Goal: Task Accomplishment & Management: Use online tool/utility

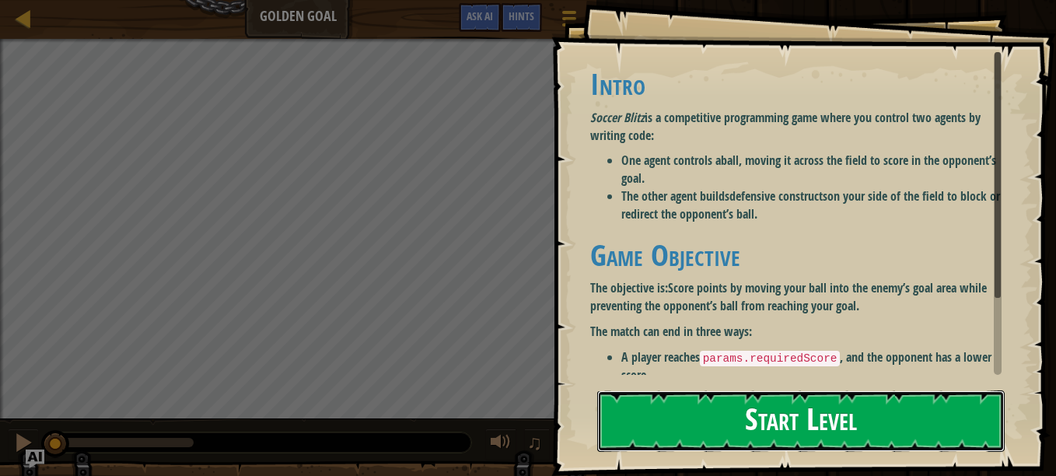
click at [682, 419] on button "Start Level" at bounding box center [800, 420] width 407 height 61
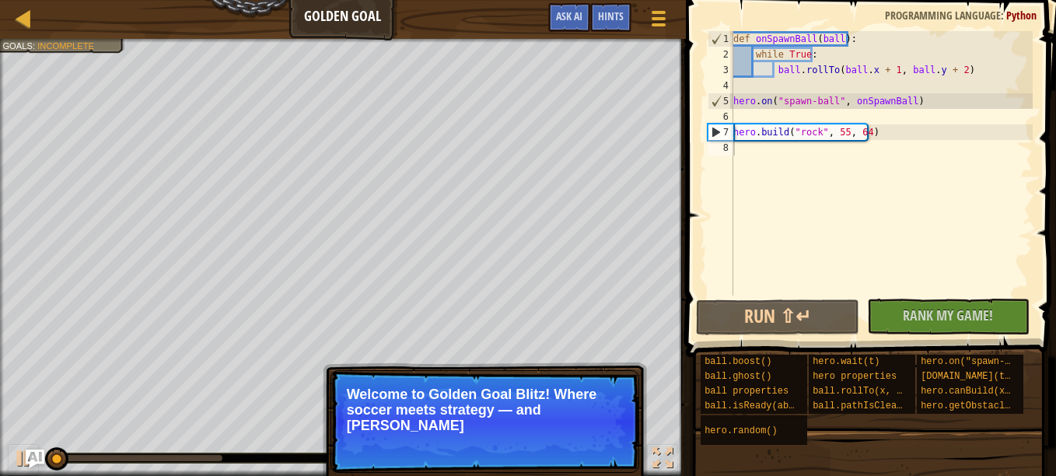
click at [477, 388] on p "Skip (esc) Continue Welcome to Golden Goal Blitz! Where soccer meets strategy —…" at bounding box center [484, 421] width 309 height 103
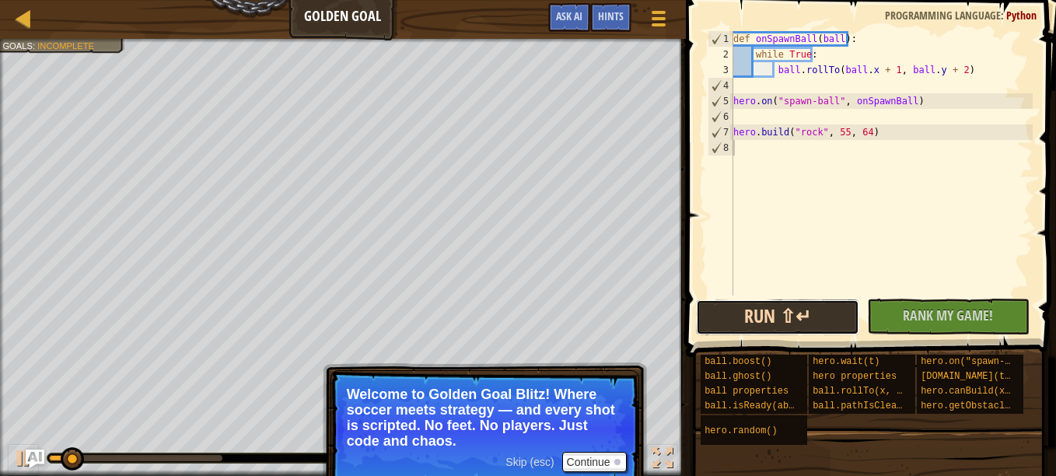
click at [832, 314] on button "Run ⇧↵" at bounding box center [777, 317] width 162 height 36
click at [815, 315] on button "Run ⇧↵" at bounding box center [777, 317] width 162 height 36
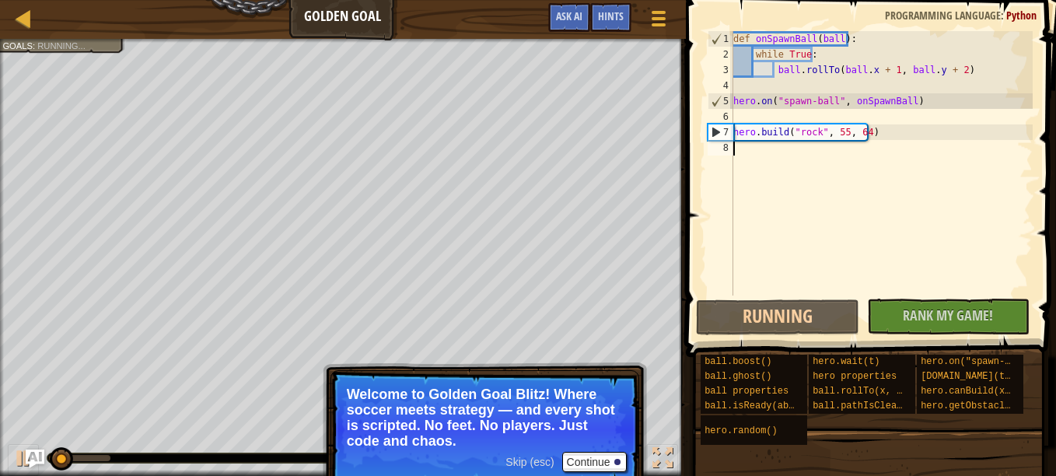
click at [600, 447] on p "Welcome to Golden Goal Blitz! Where soccer meets strategy — and every shot is s…" at bounding box center [485, 417] width 276 height 62
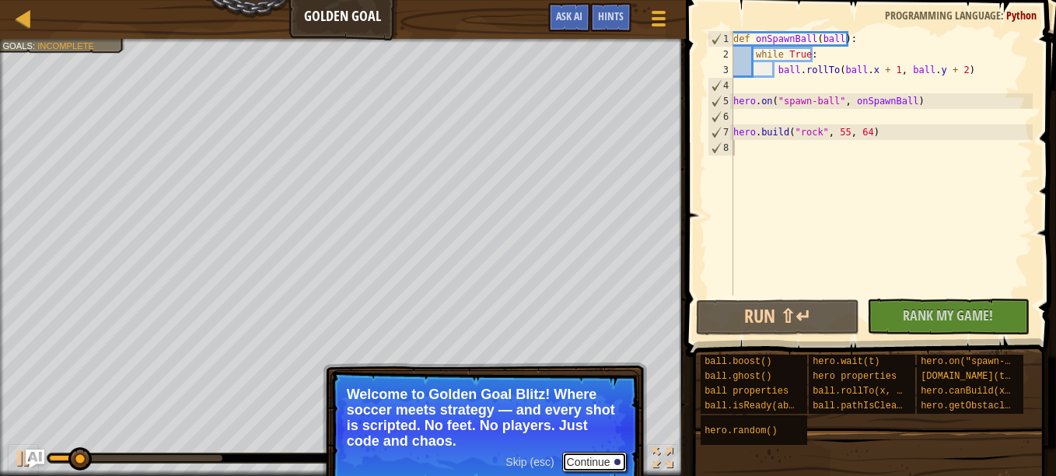
click at [600, 461] on button "Continue" at bounding box center [594, 462] width 65 height 20
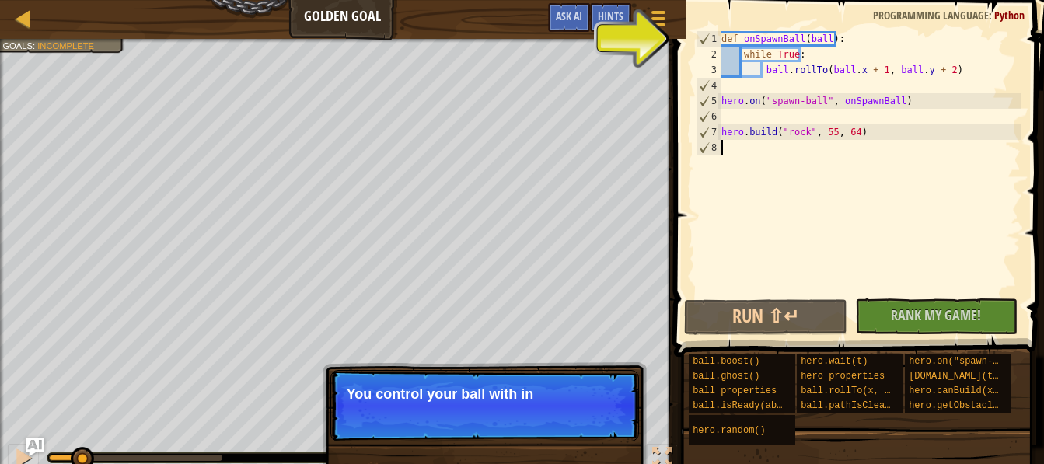
click at [572, 411] on p "Skip (esc) Continue You control your ball with in" at bounding box center [484, 406] width 309 height 72
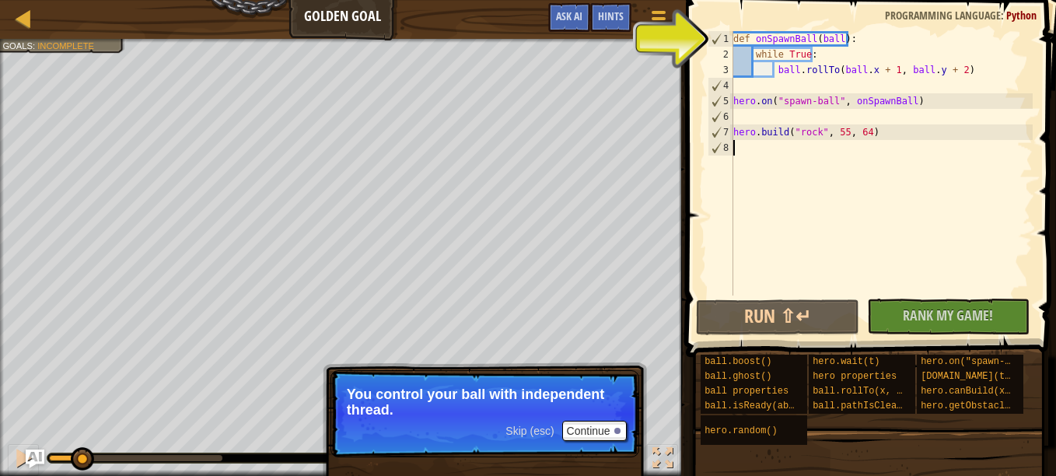
click at [739, 58] on div "def onSpawnBall ( ball ) : while True : ball . rollTo ( ball . x + 1 , ball . y…" at bounding box center [881, 178] width 302 height 295
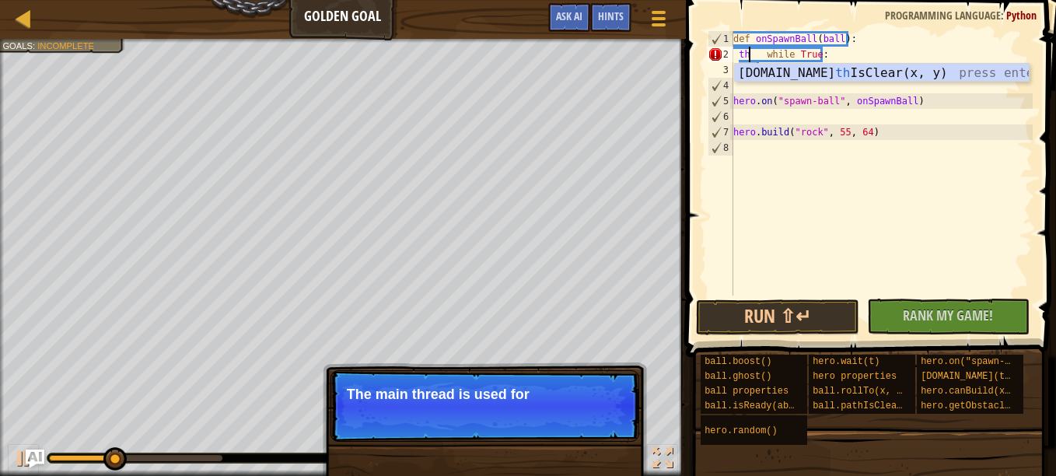
scroll to position [7, 2]
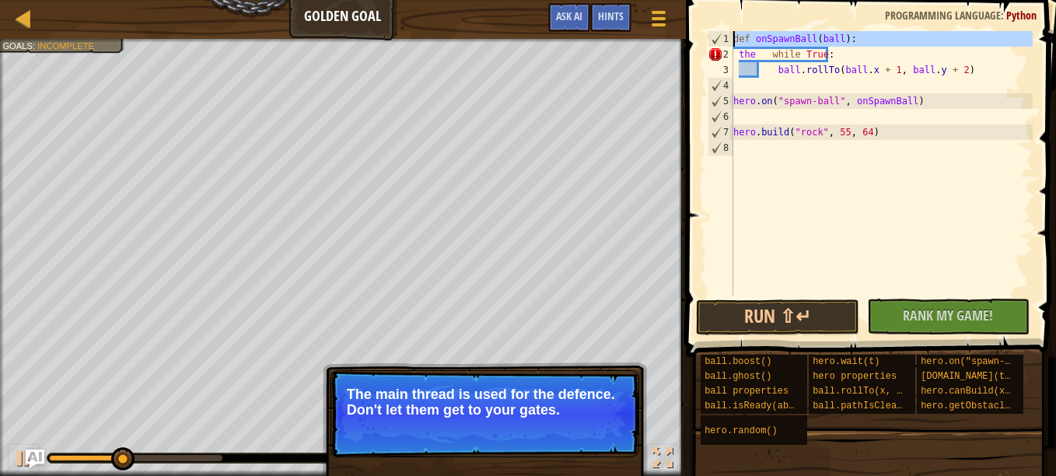
click at [732, 46] on div "1" at bounding box center [720, 39] width 25 height 16
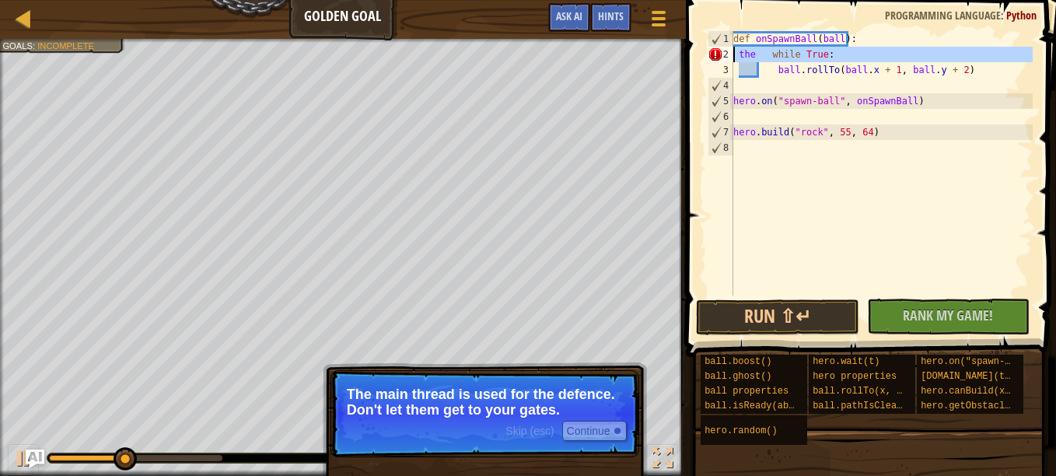
click at [727, 49] on div "2" at bounding box center [721, 55] width 26 height 16
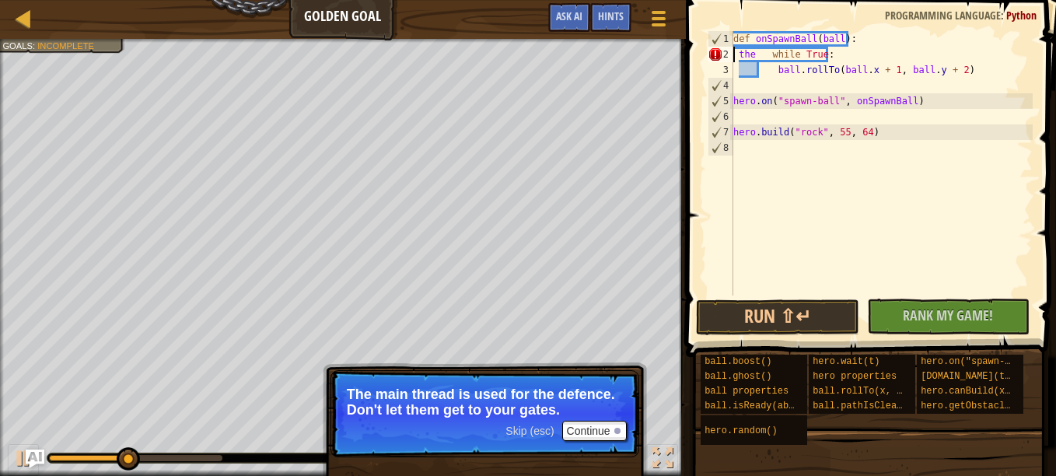
click at [715, 54] on div "2" at bounding box center [721, 55] width 26 height 16
type textarea "the while True:"
click at [585, 428] on button "Continue" at bounding box center [594, 431] width 65 height 20
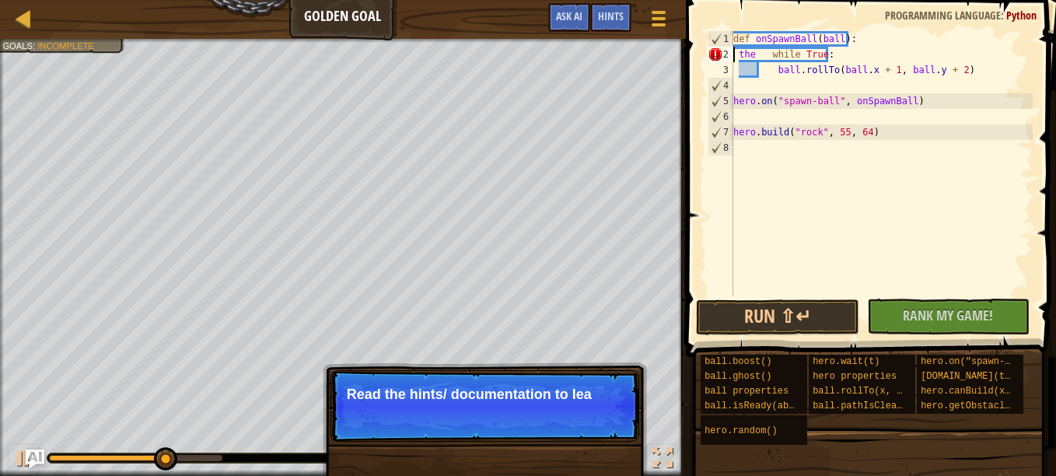
click at [525, 411] on p "Skip (esc) Continue Read the hints/ documentation to lea" at bounding box center [484, 406] width 309 height 72
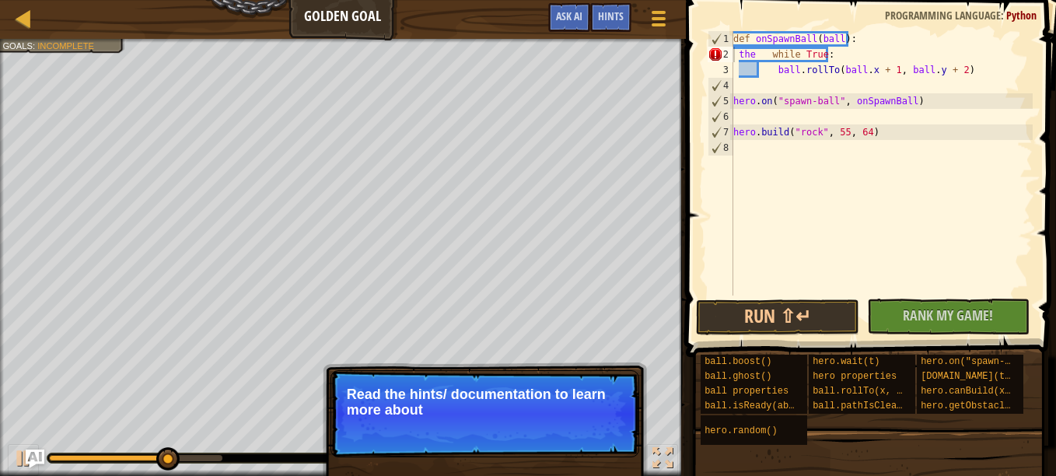
click at [524, 409] on p "Read the hints/ documentation to learn more about" at bounding box center [485, 401] width 276 height 31
click at [524, 409] on p "Read the hints/ documentation to learn more about the game." at bounding box center [485, 401] width 276 height 31
click at [526, 409] on p "Read the hints/ documentation to learn more about the game." at bounding box center [485, 401] width 276 height 31
click at [540, 433] on span "Skip (esc)" at bounding box center [529, 431] width 48 height 12
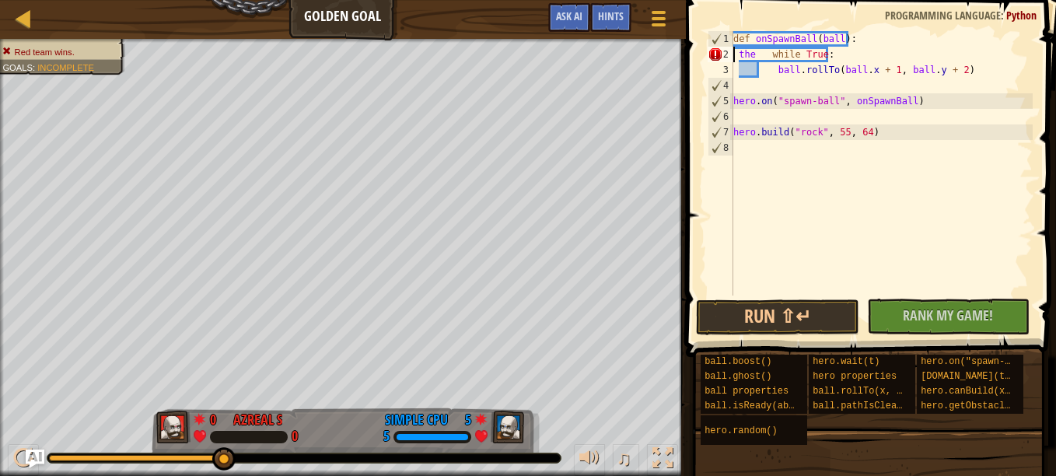
drag, startPoint x: 202, startPoint y: 453, endPoint x: 357, endPoint y: 498, distance: 161.2
click at [357, 0] on html "Ladder Golden Goal Game Menu Done Hints Ask AI 1 הההההההההההההההההההההההההההההה…" at bounding box center [528, 0] width 1056 height 0
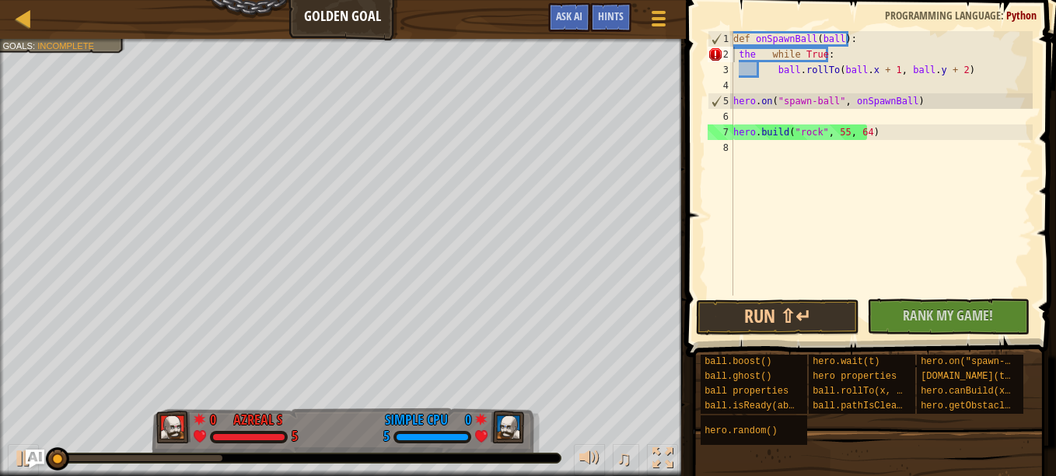
click at [321, 449] on div "♫" at bounding box center [343, 454] width 686 height 47
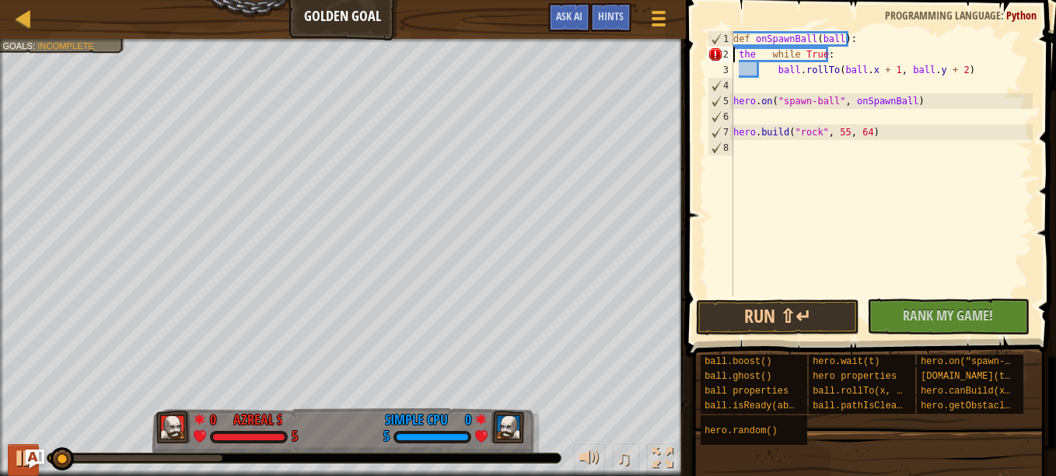
drag, startPoint x: 6, startPoint y: 453, endPoint x: 16, endPoint y: 454, distance: 10.1
click at [16, 454] on div "♫" at bounding box center [343, 454] width 686 height 47
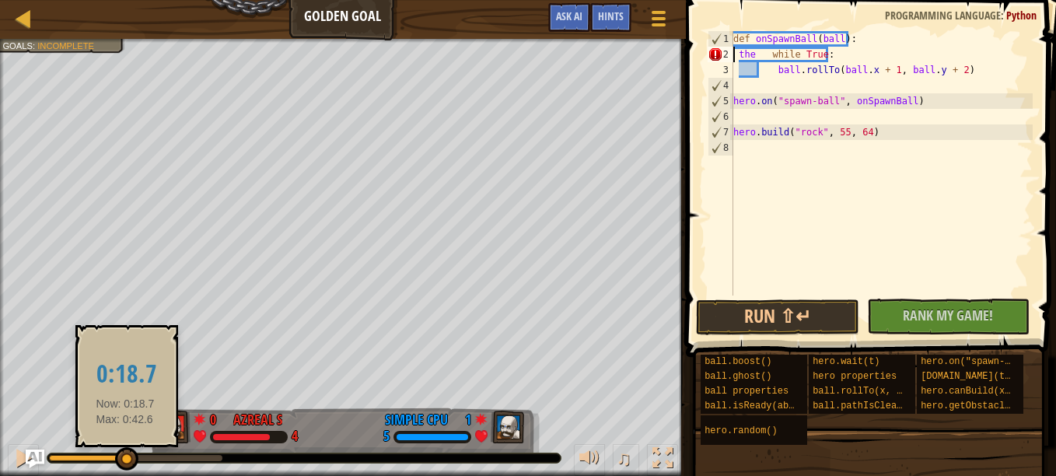
drag, startPoint x: 54, startPoint y: 456, endPoint x: 157, endPoint y: 449, distance: 103.6
click at [125, 455] on div at bounding box center [87, 458] width 76 height 6
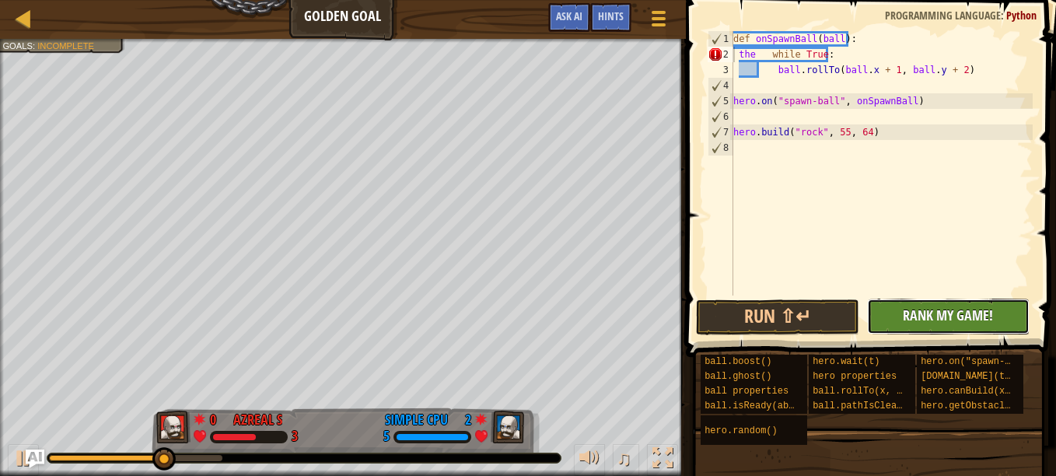
click at [901, 309] on button "No New Code to Rank Rank My Game! Submitting... Submitted for Ranking Failed to…" at bounding box center [948, 317] width 162 height 36
